Goal: Information Seeking & Learning: Compare options

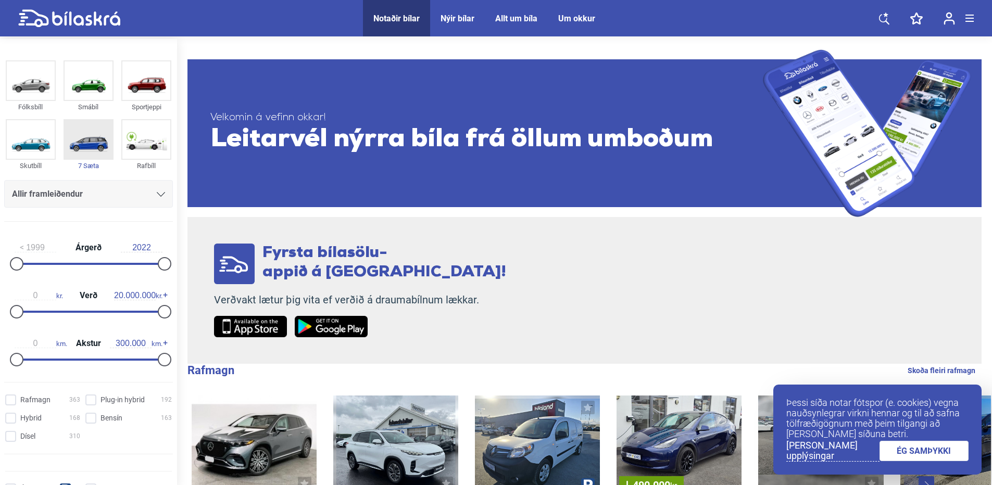
click at [88, 140] on img at bounding box center [89, 139] width 48 height 39
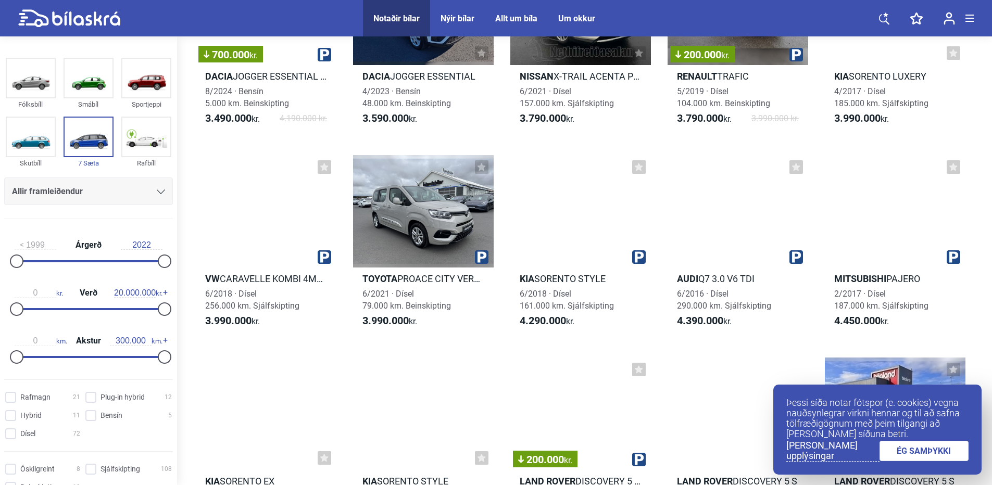
scroll to position [781, 0]
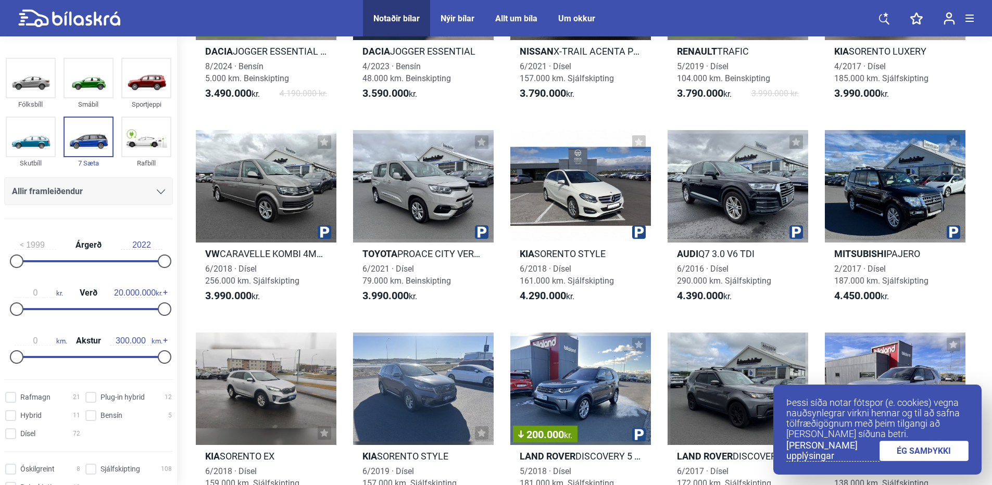
click at [923, 451] on link "ÉG SAMÞYKKI" at bounding box center [924, 451] width 90 height 20
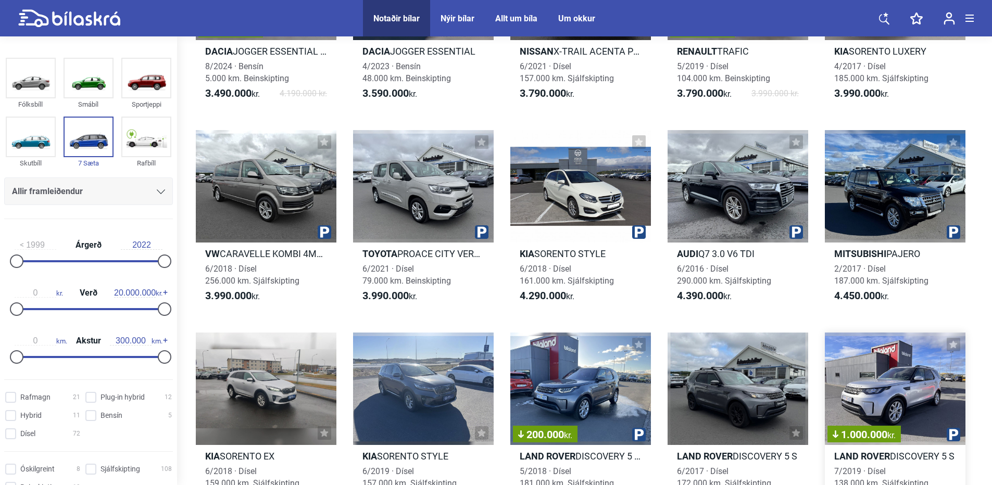
click at [923, 451] on h2 "Land Rover DISCOVERY 5 S" at bounding box center [895, 456] width 141 height 12
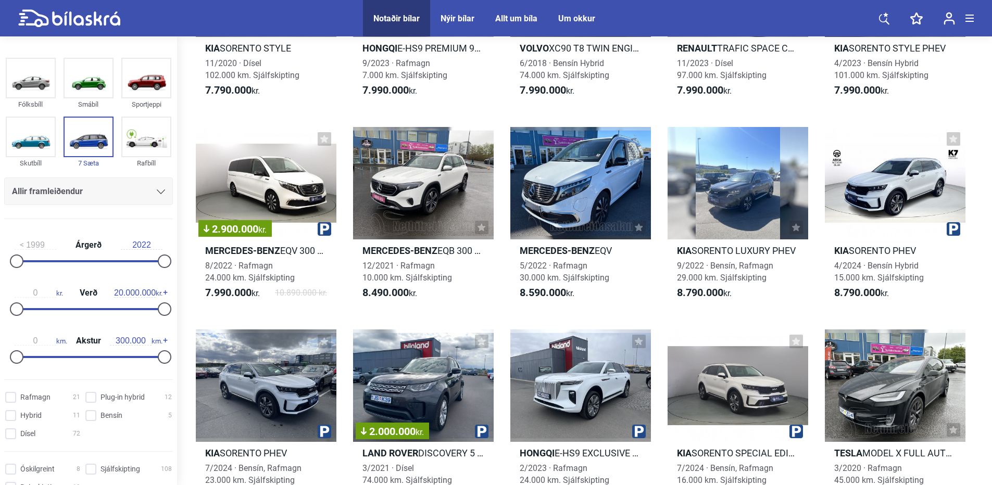
scroll to position [3176, 0]
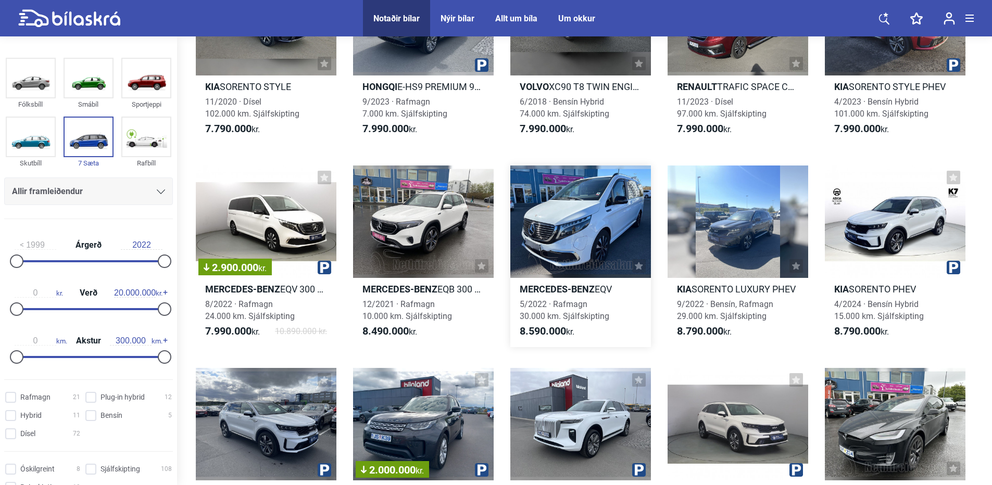
click at [561, 215] on div at bounding box center [580, 222] width 141 height 112
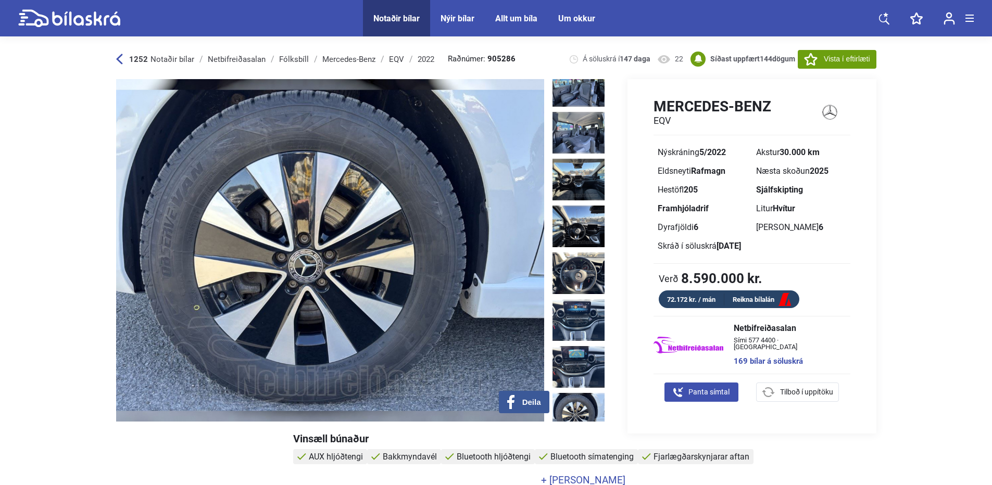
scroll to position [52, 0]
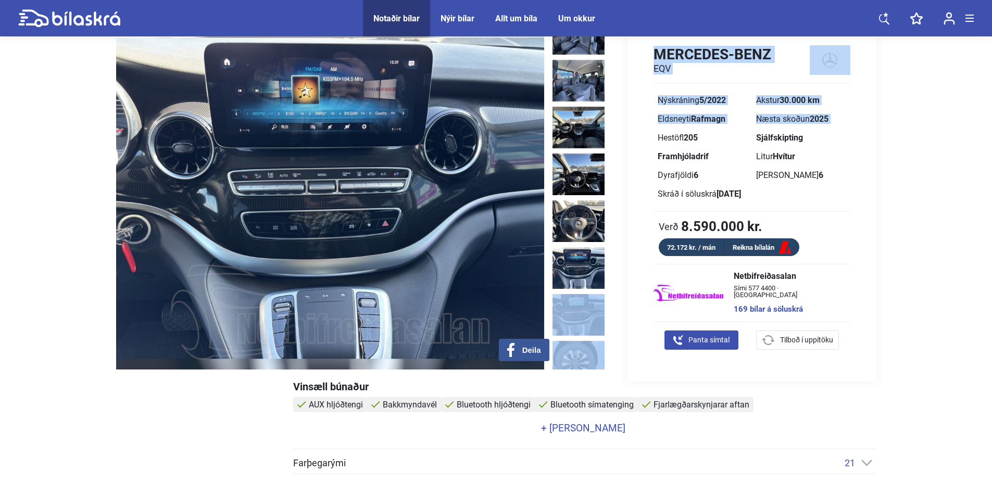
drag, startPoint x: 609, startPoint y: 244, endPoint x: 616, endPoint y: 141, distance: 102.9
click at [616, 141] on div "‹ › Deila Á söluskrá í 147 daga 22 Mercedes-Benz EQV Nýskráning 5/2022 Akstur 3…" at bounding box center [496, 204] width 760 height 355
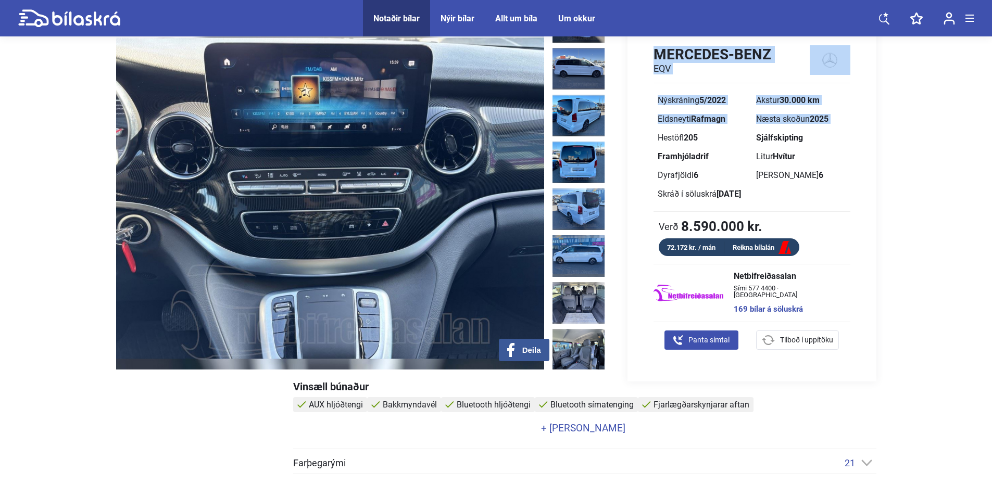
scroll to position [0, 0]
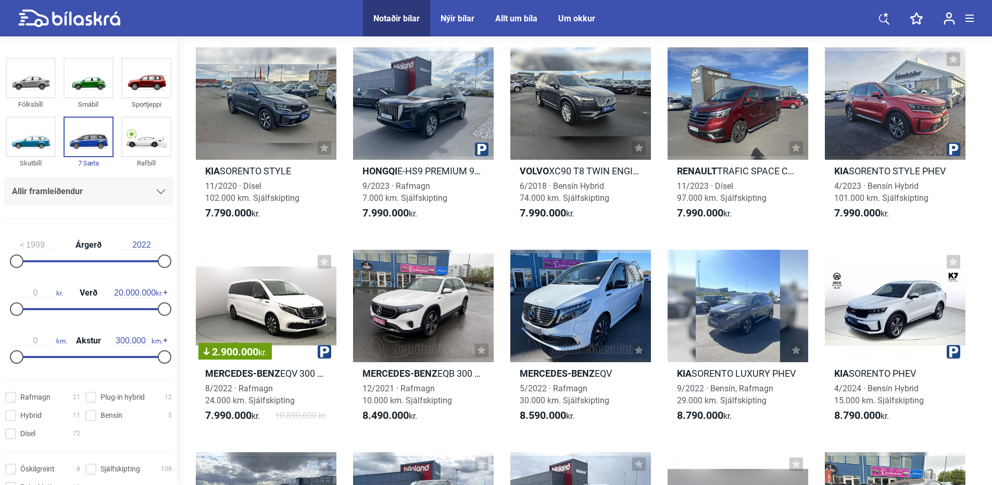
scroll to position [3071, 0]
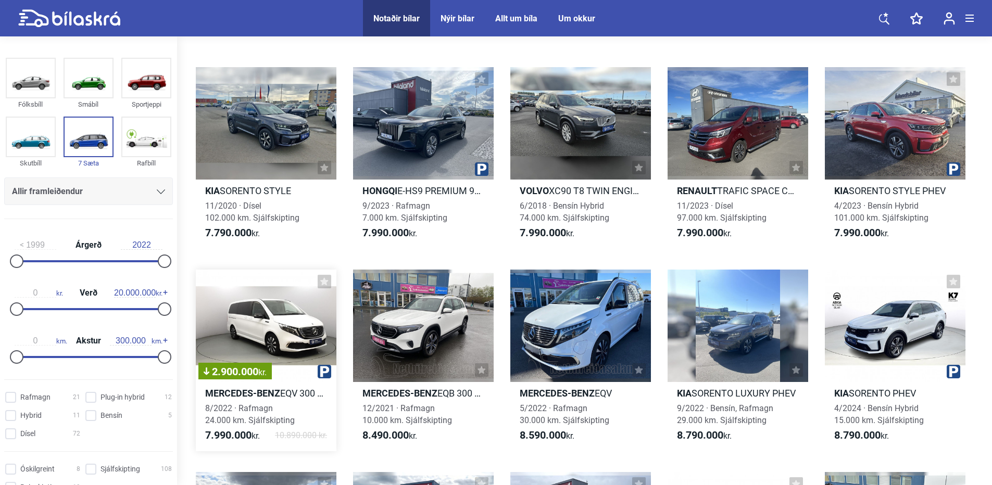
click at [249, 341] on div "2.900.000 kr." at bounding box center [266, 326] width 141 height 112
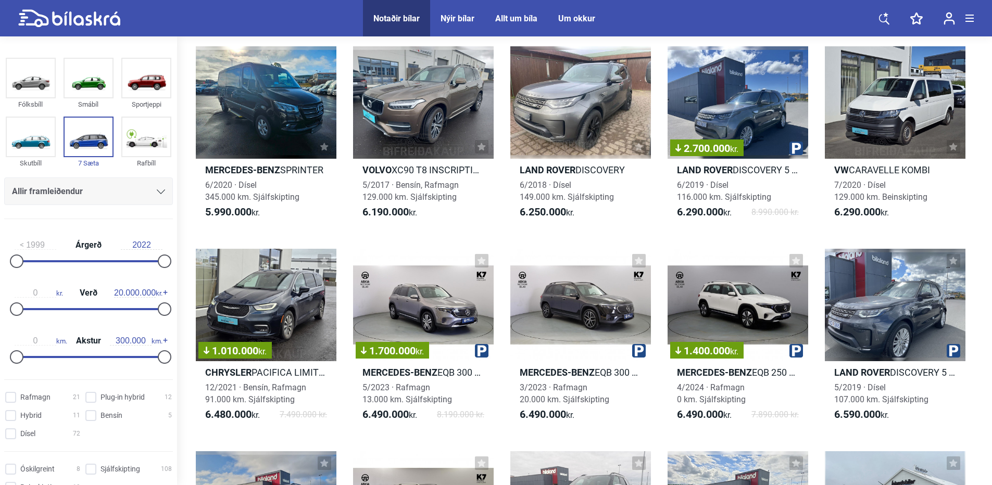
scroll to position [1822, 0]
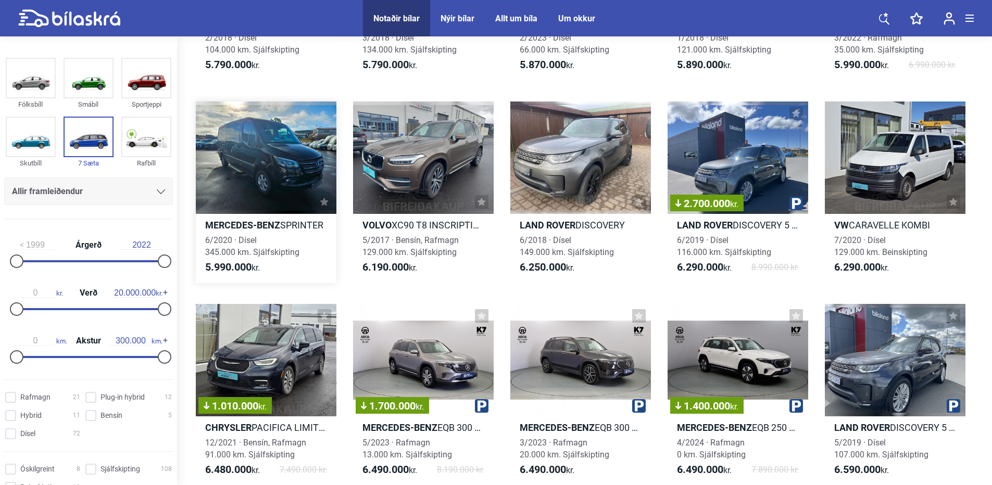
click at [277, 166] on div at bounding box center [266, 158] width 141 height 112
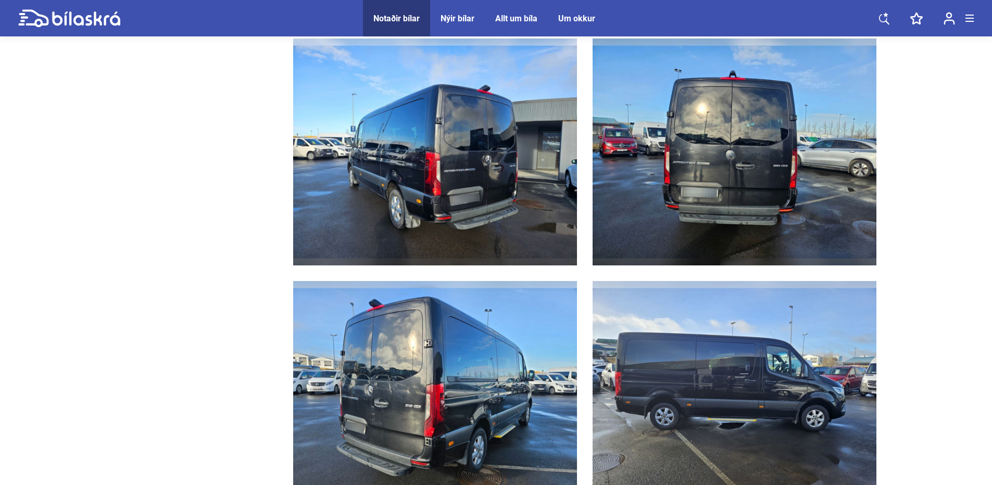
scroll to position [1458, 0]
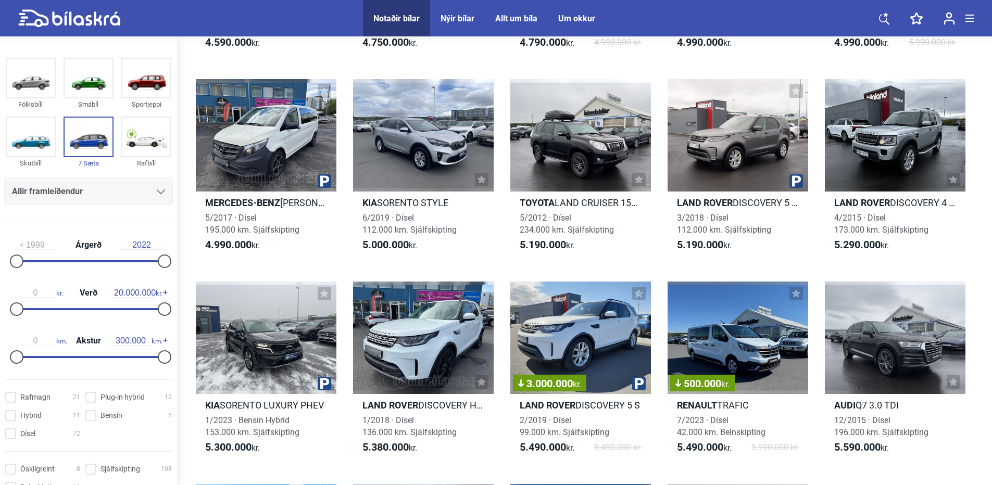
scroll to position [1197, 0]
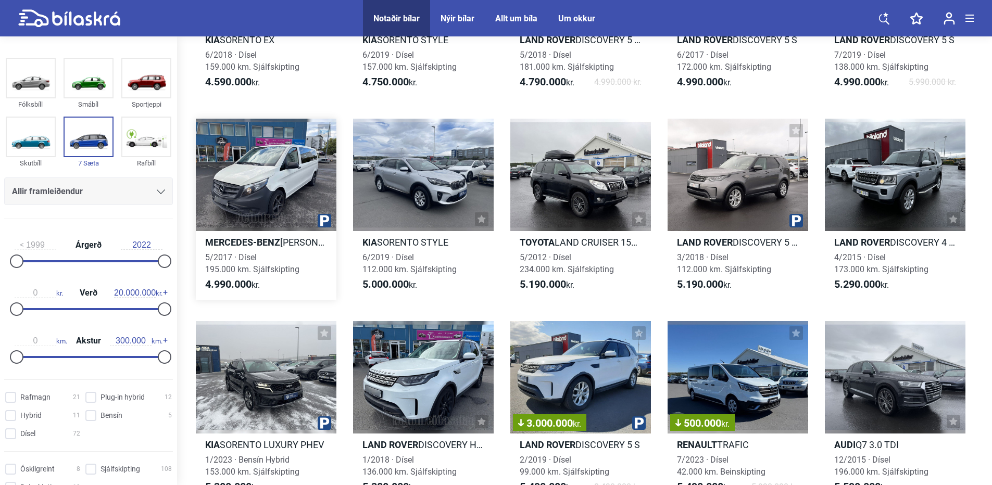
click at [254, 190] on div at bounding box center [266, 175] width 141 height 112
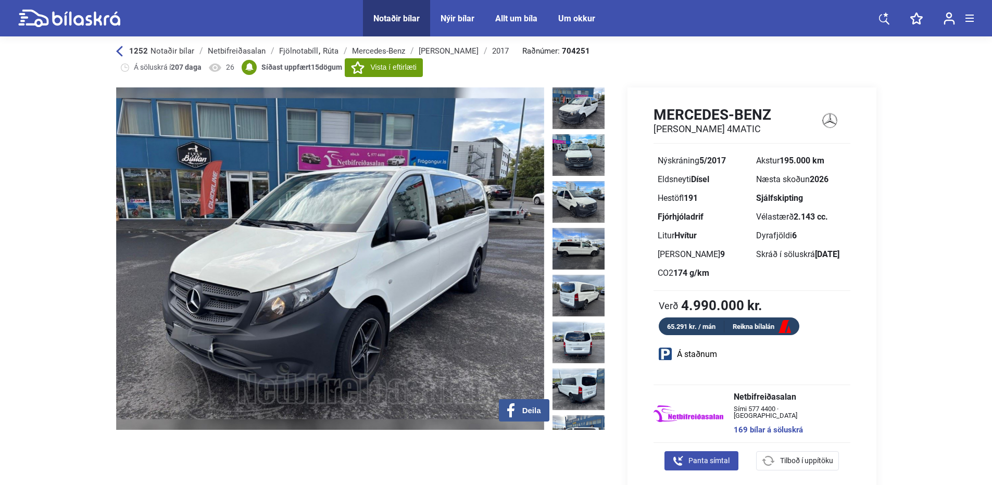
click at [73, 13] on icon at bounding box center [69, 18] width 102 height 18
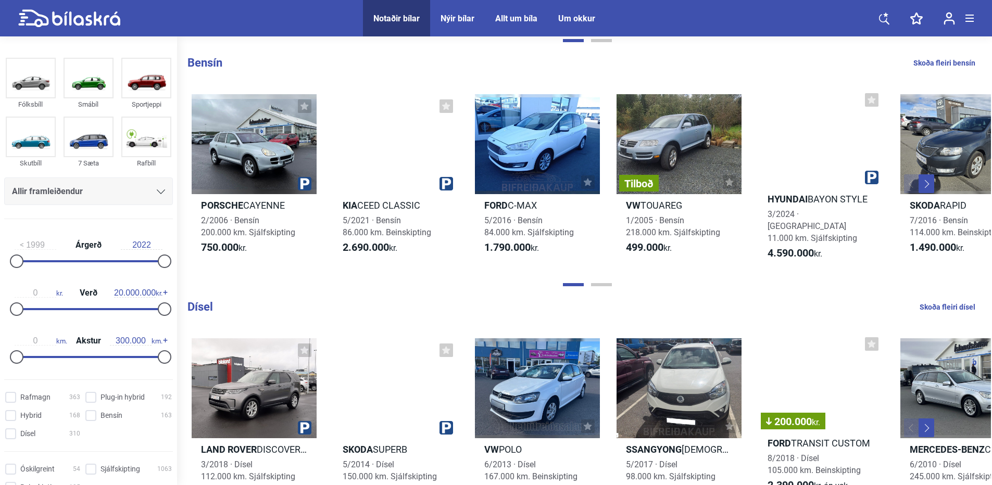
scroll to position [989, 0]
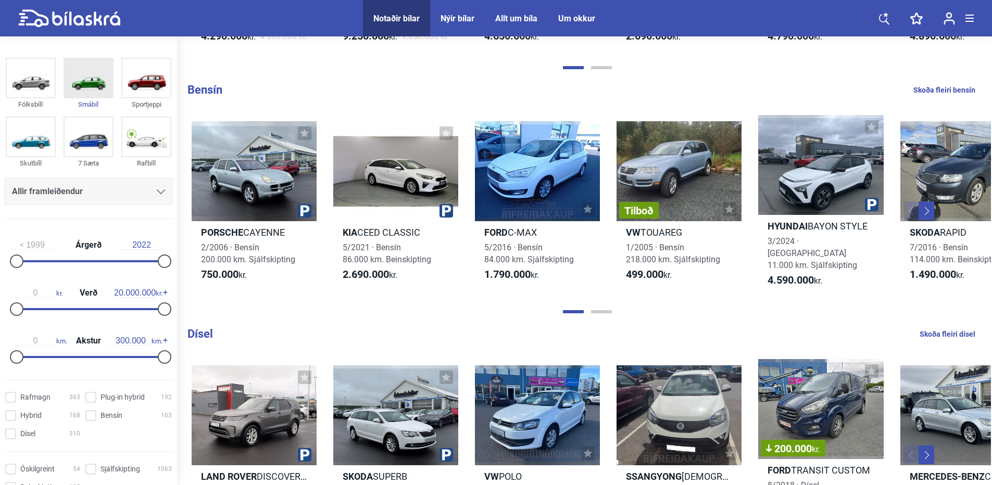
click at [84, 74] on img at bounding box center [89, 78] width 48 height 39
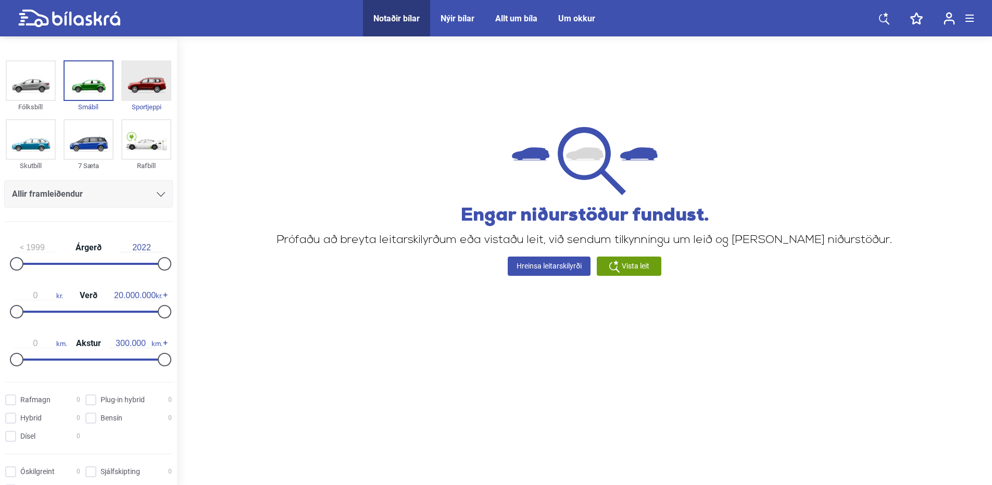
click at [142, 79] on img at bounding box center [146, 80] width 48 height 39
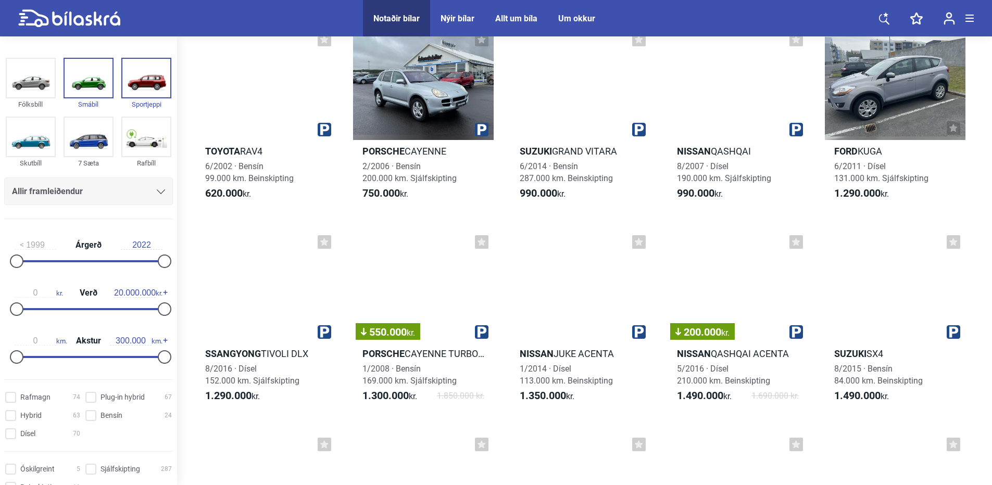
scroll to position [104, 0]
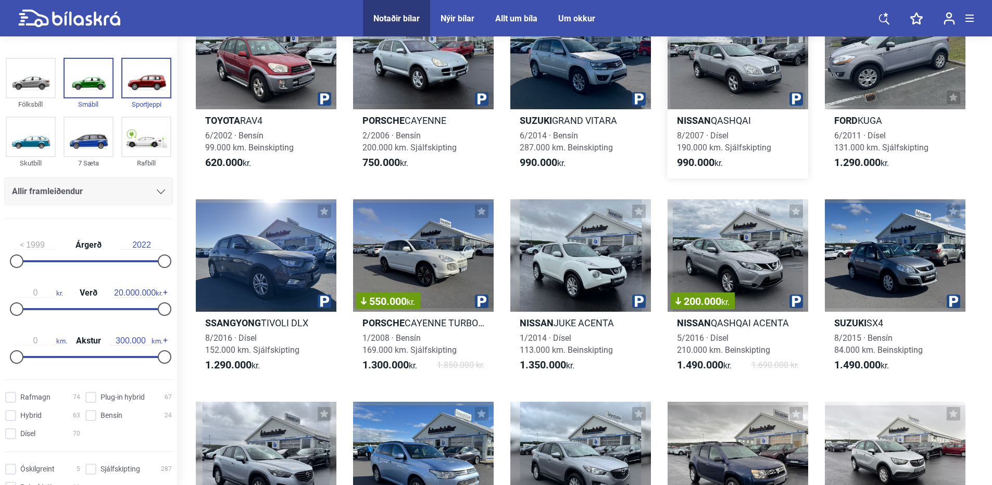
click at [717, 79] on div at bounding box center [737, 53] width 141 height 112
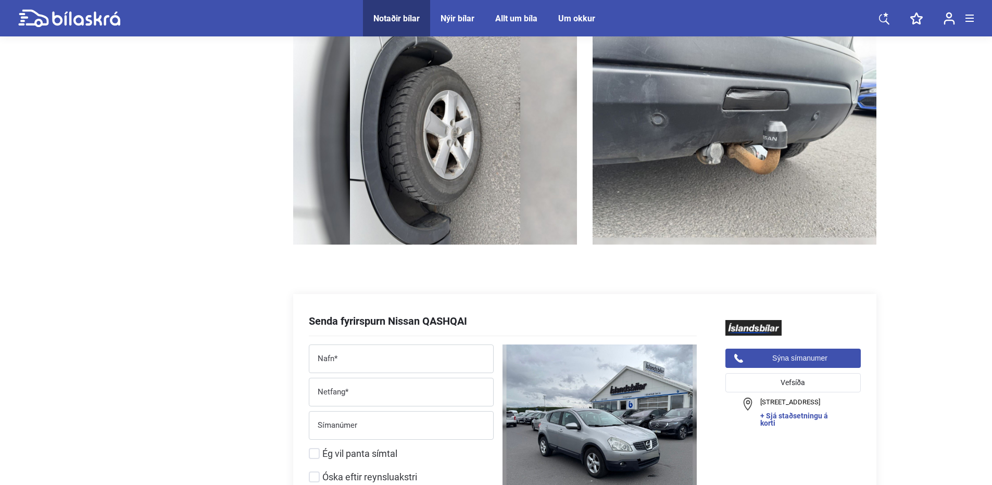
scroll to position [3376, 0]
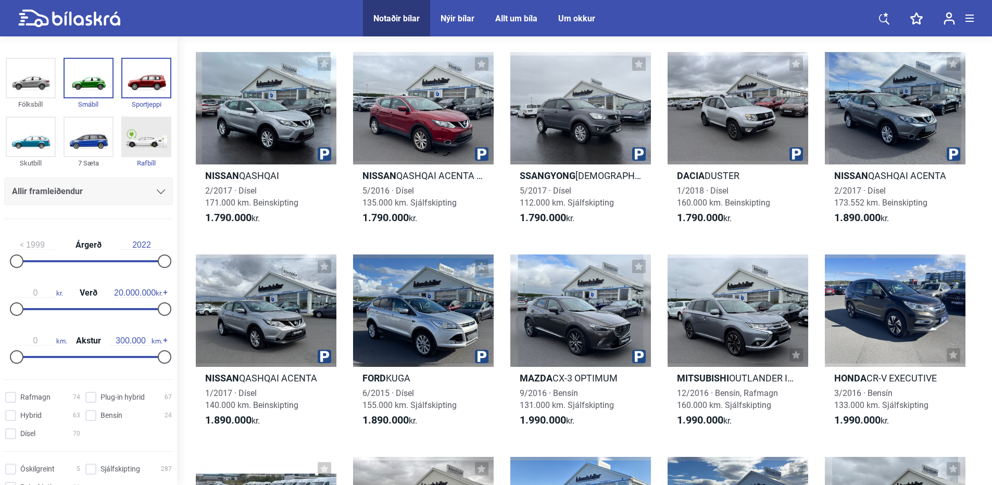
scroll to position [104, 0]
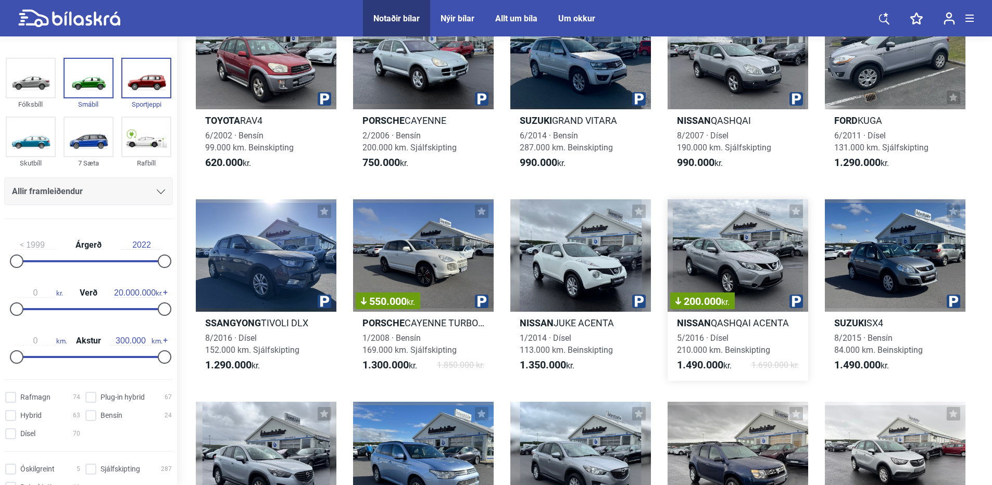
click at [722, 263] on div "200.000 kr." at bounding box center [737, 255] width 141 height 112
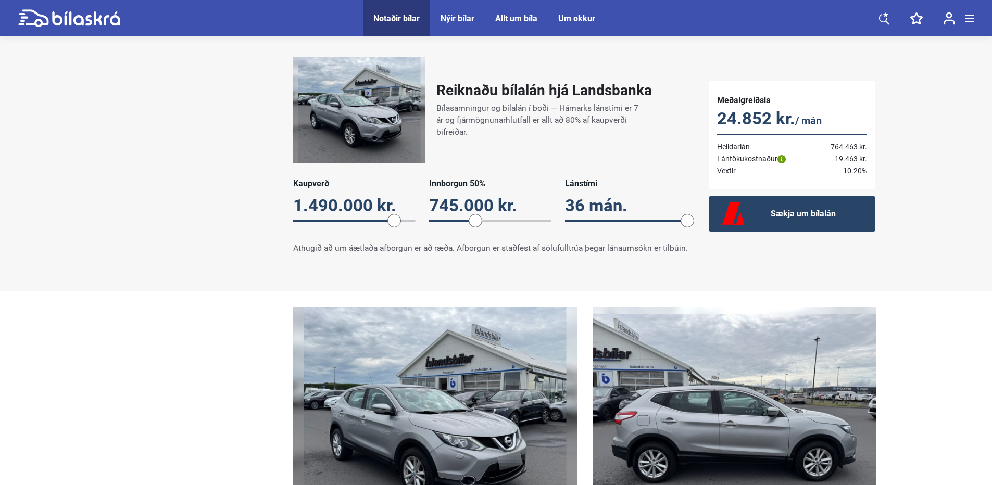
scroll to position [781, 0]
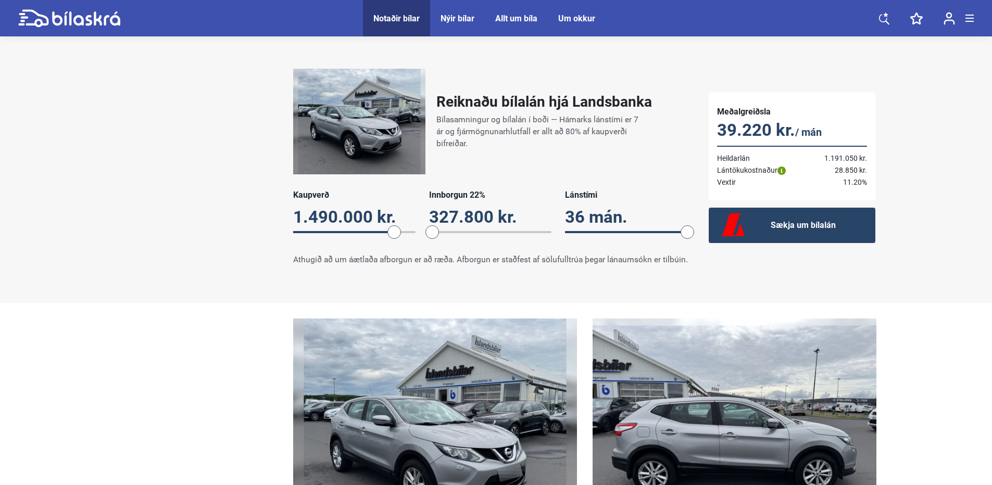
drag, startPoint x: 473, startPoint y: 227, endPoint x: 432, endPoint y: 226, distance: 40.6
click at [432, 226] on span at bounding box center [432, 232] width 14 height 14
click at [428, 227] on span at bounding box center [429, 232] width 14 height 14
click at [424, 229] on span at bounding box center [429, 232] width 14 height 14
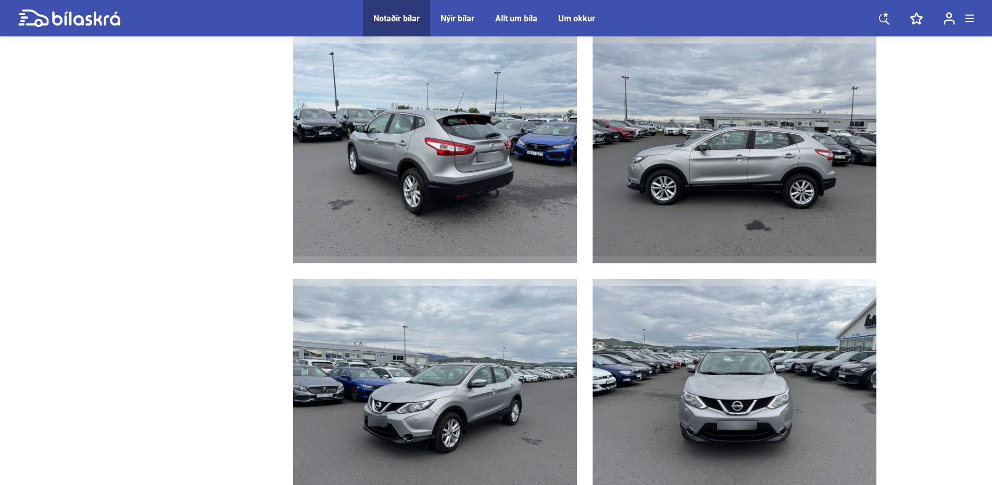
scroll to position [1510, 0]
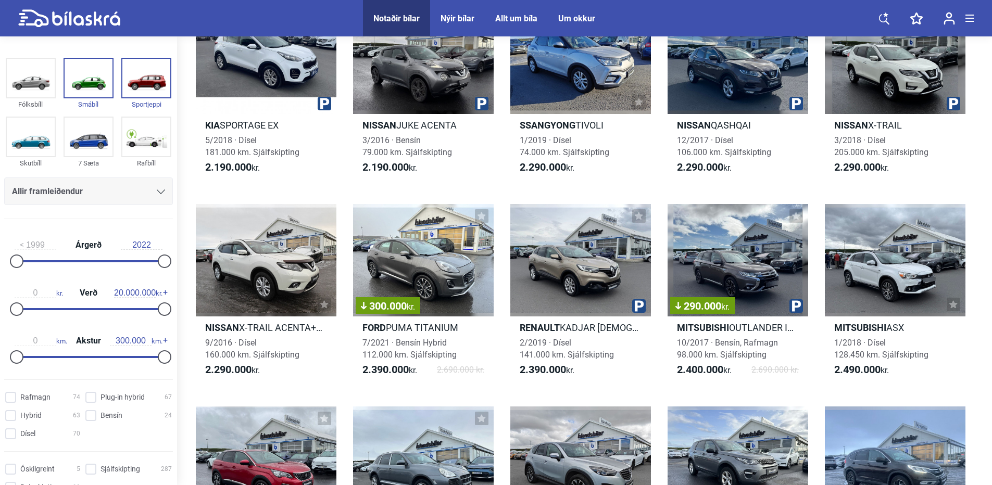
scroll to position [1145, 0]
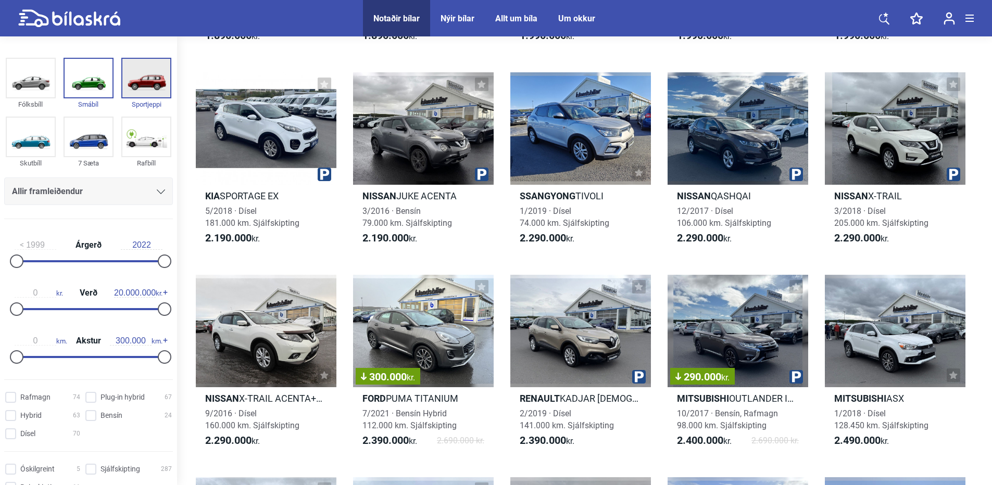
click at [146, 86] on img at bounding box center [146, 78] width 48 height 39
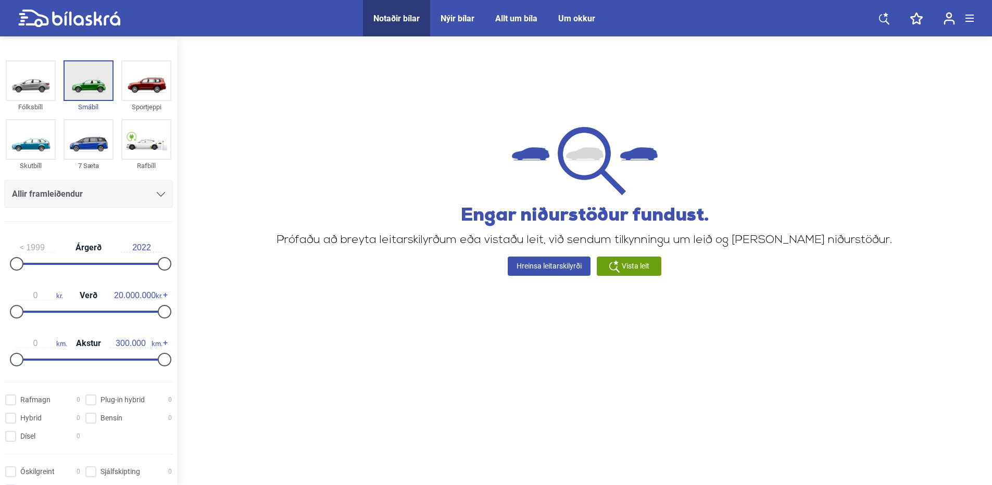
click at [90, 80] on img at bounding box center [89, 80] width 48 height 39
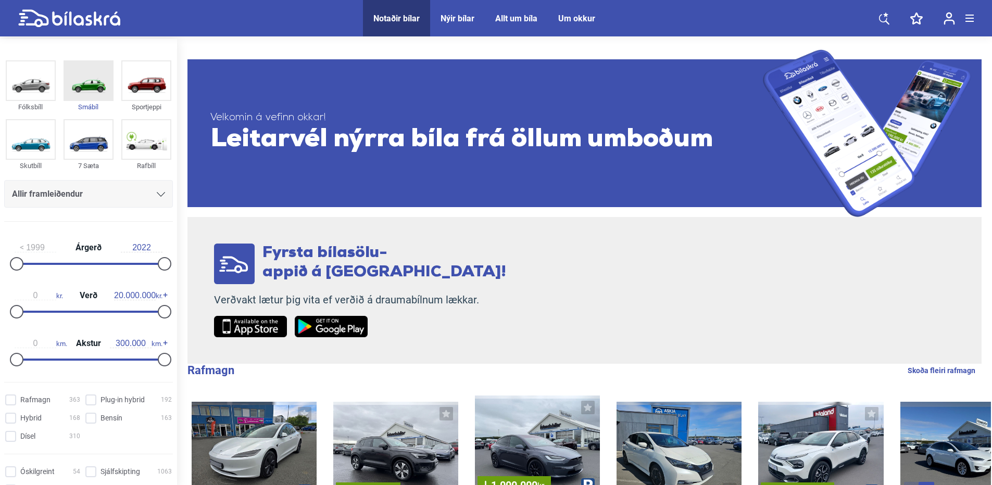
click at [92, 83] on img at bounding box center [89, 80] width 48 height 39
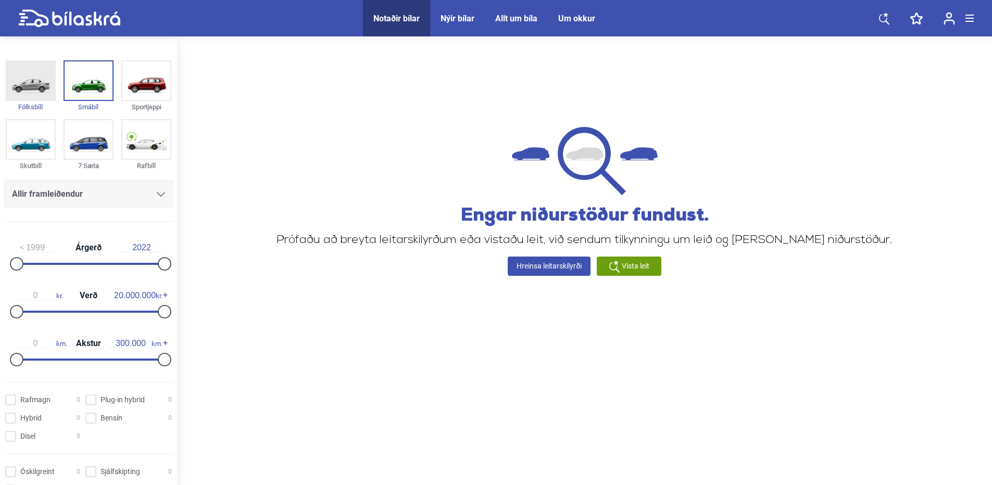
click at [27, 78] on img at bounding box center [31, 80] width 48 height 39
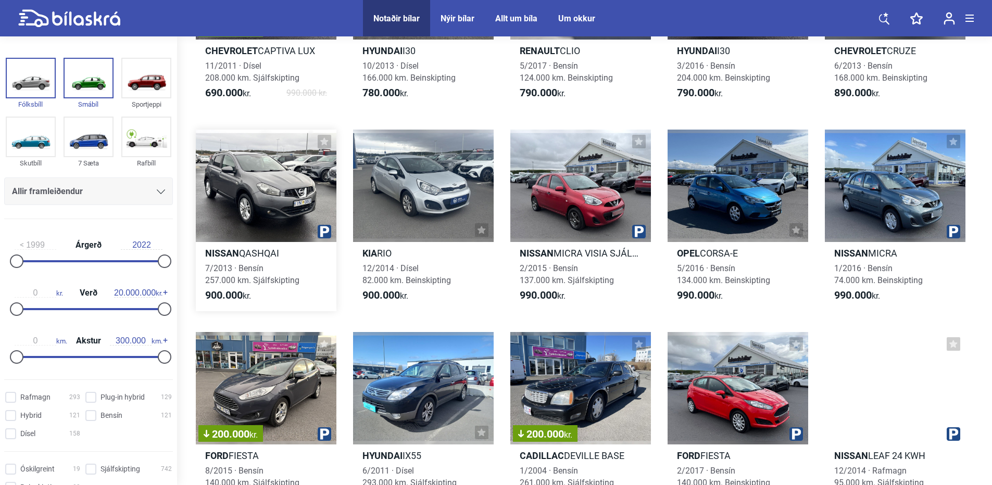
scroll to position [416, 0]
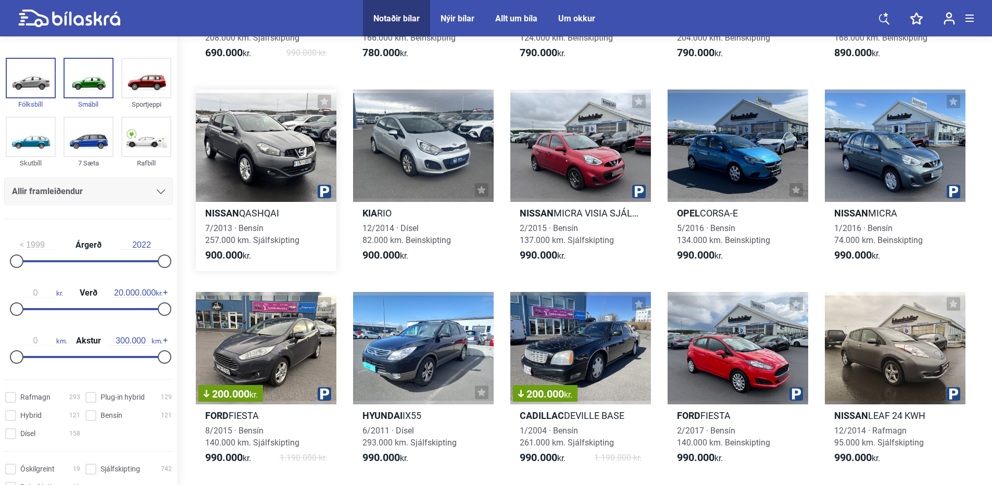
click at [246, 139] on div at bounding box center [266, 146] width 141 height 112
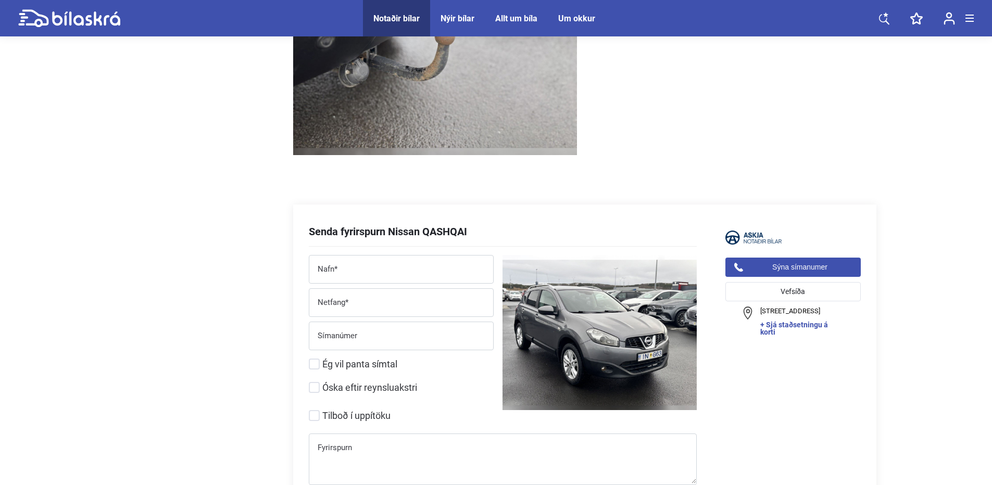
scroll to position [2499, 0]
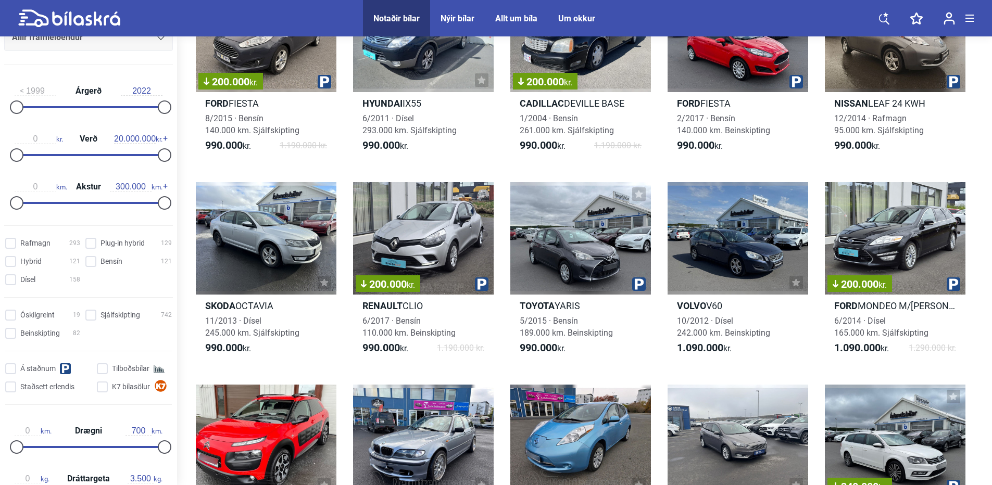
scroll to position [156, 0]
click at [11, 279] on input "Dísel 158" at bounding box center [44, 278] width 75 height 11
checkbox input "true"
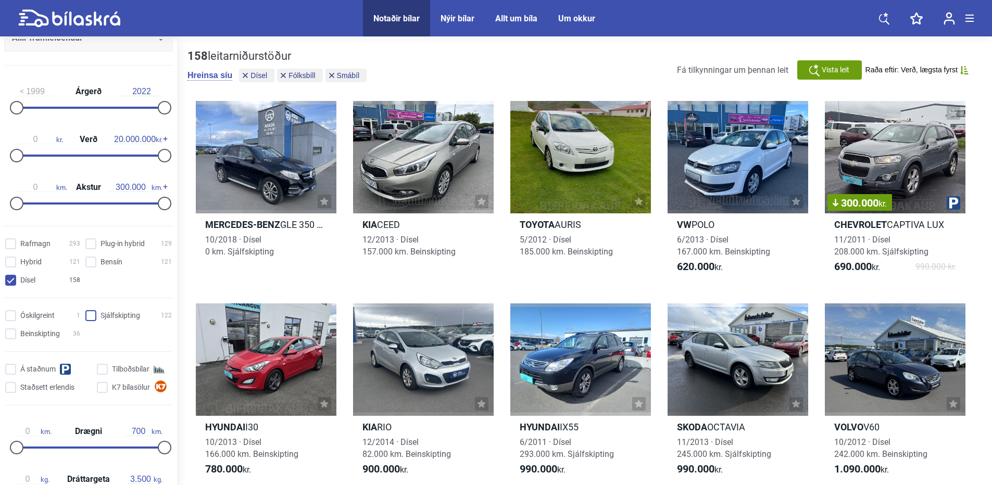
click at [87, 314] on input "Sjálfskipting 122" at bounding box center [130, 316] width 86 height 11
checkbox input "true"
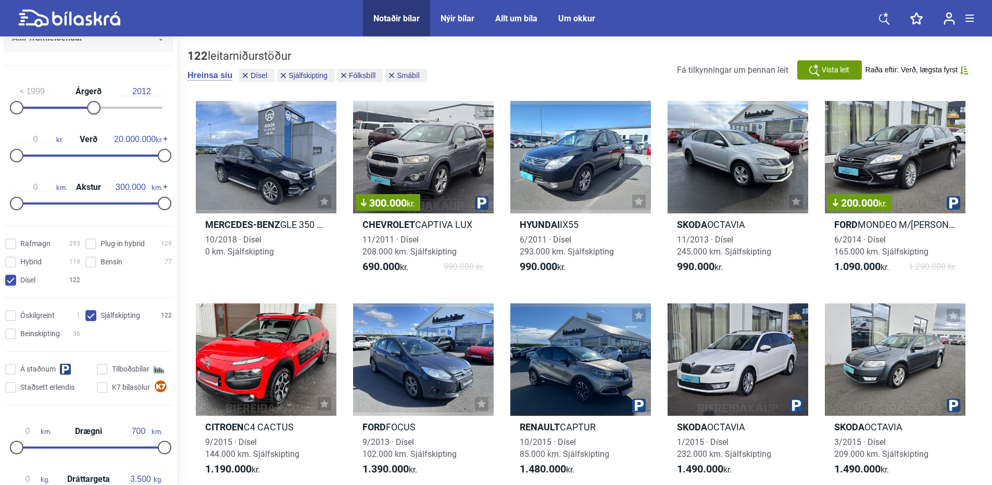
type input "2013"
drag, startPoint x: 158, startPoint y: 106, endPoint x: 100, endPoint y: 109, distance: 58.4
click at [100, 109] on div at bounding box center [107, 108] width 14 height 14
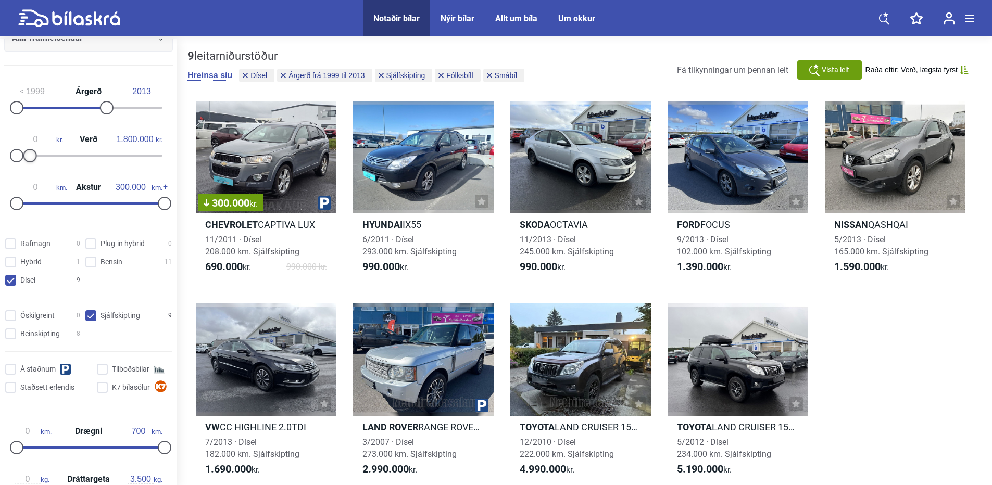
type input "1.900.000"
drag, startPoint x: 161, startPoint y: 158, endPoint x: 31, endPoint y: 159, distance: 130.2
click at [31, 159] on div at bounding box center [31, 156] width 14 height 14
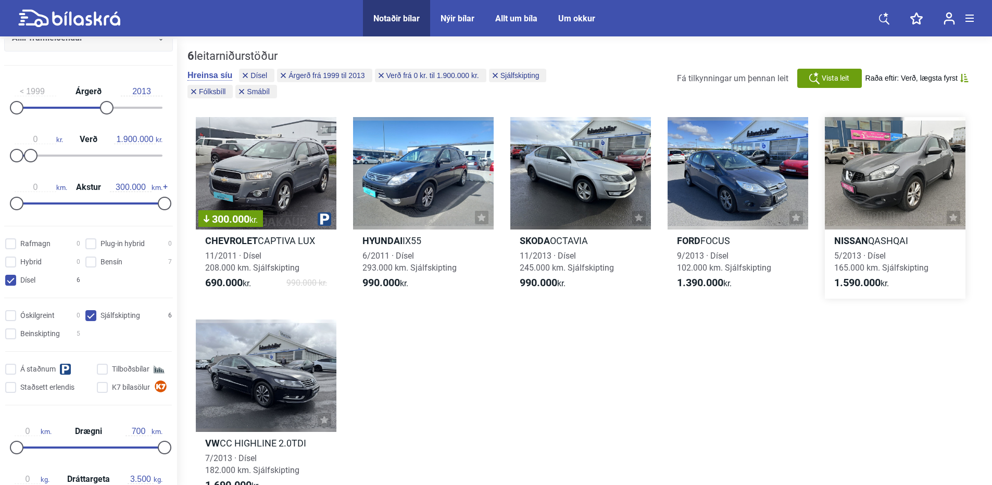
click at [891, 183] on div at bounding box center [895, 173] width 141 height 112
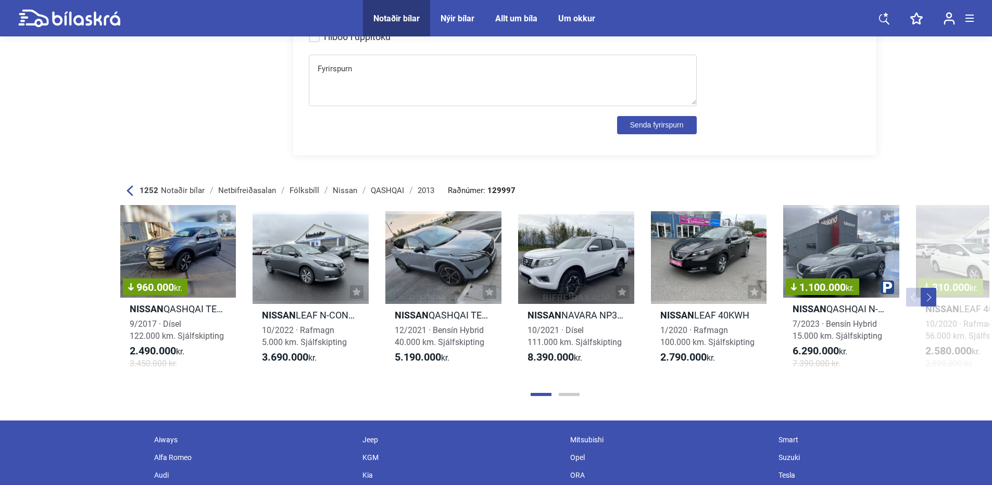
scroll to position [3696, 0]
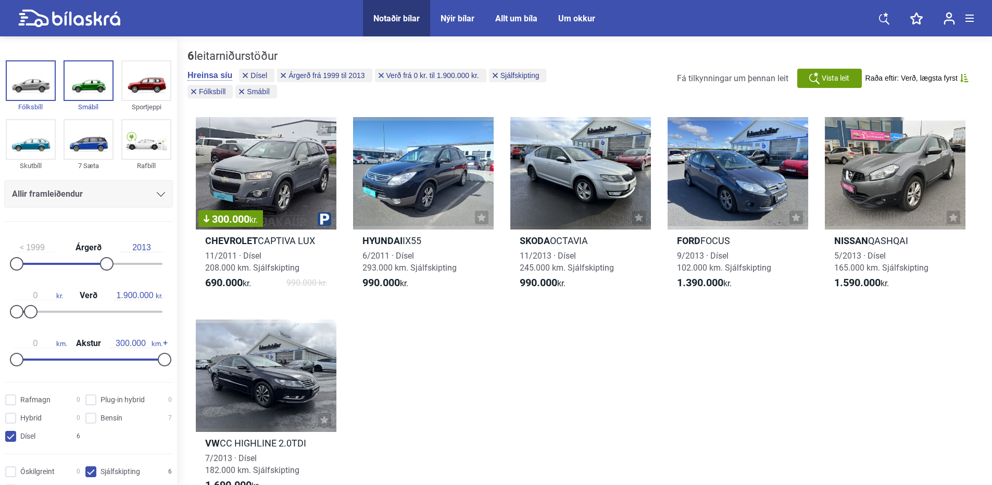
type input "20.000.000"
